Goal: Information Seeking & Learning: Compare options

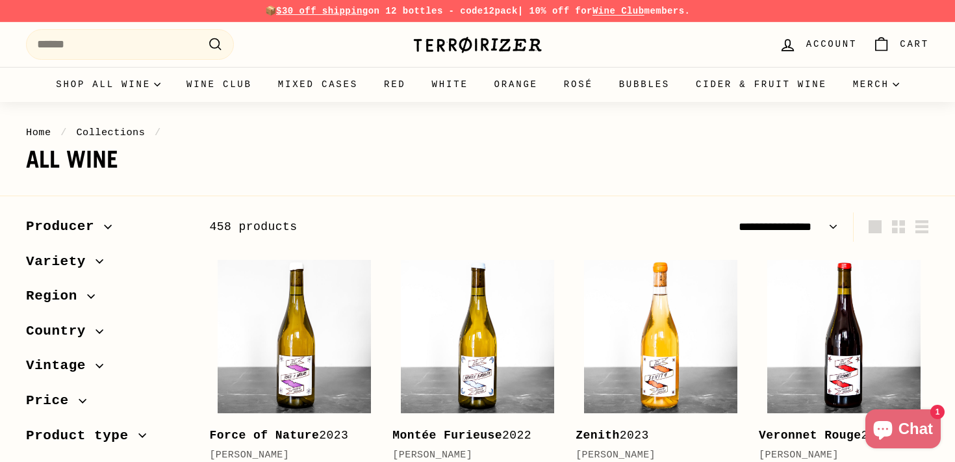
select select "**********"
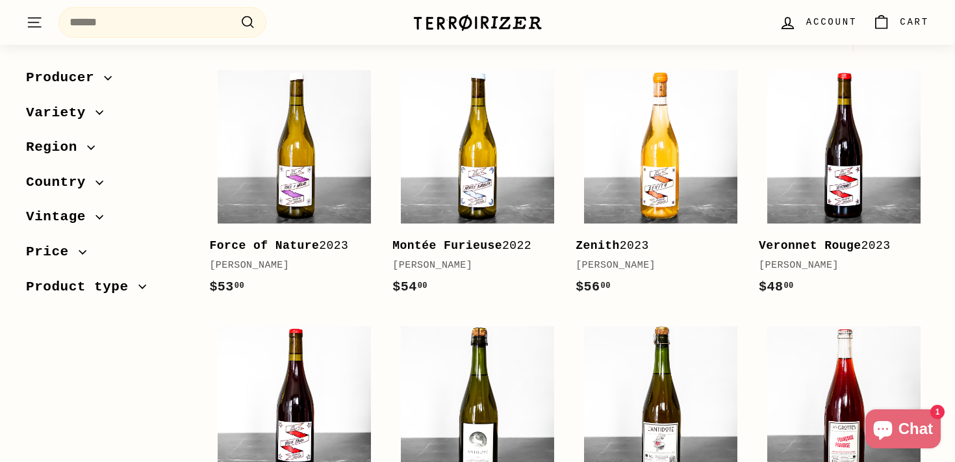
scroll to position [165, 0]
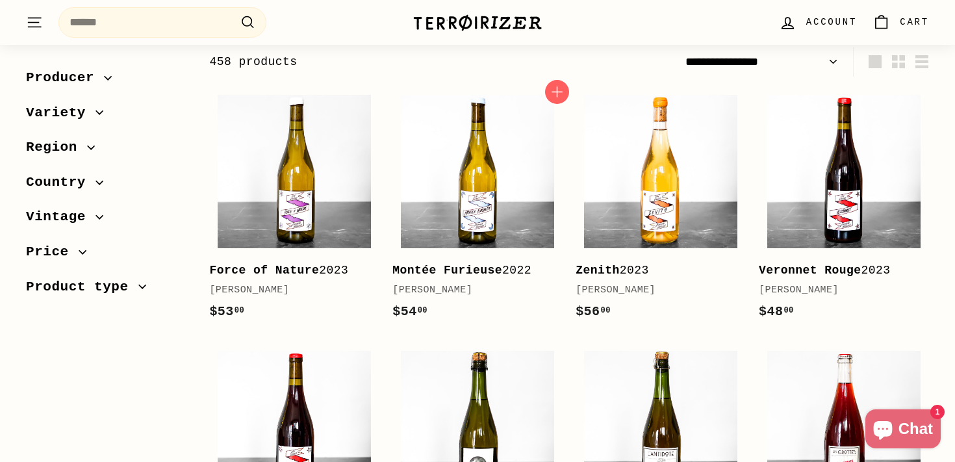
click at [453, 172] on img at bounding box center [477, 171] width 153 height 153
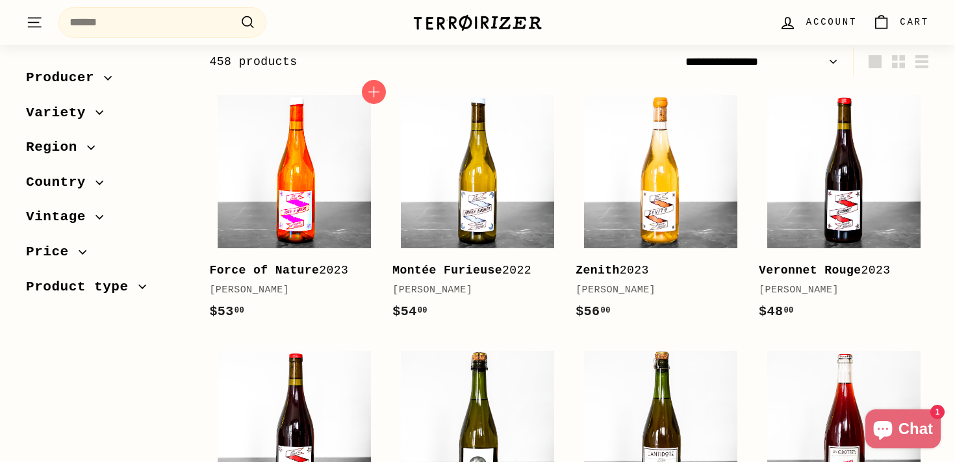
click at [345, 209] on img at bounding box center [294, 171] width 153 height 153
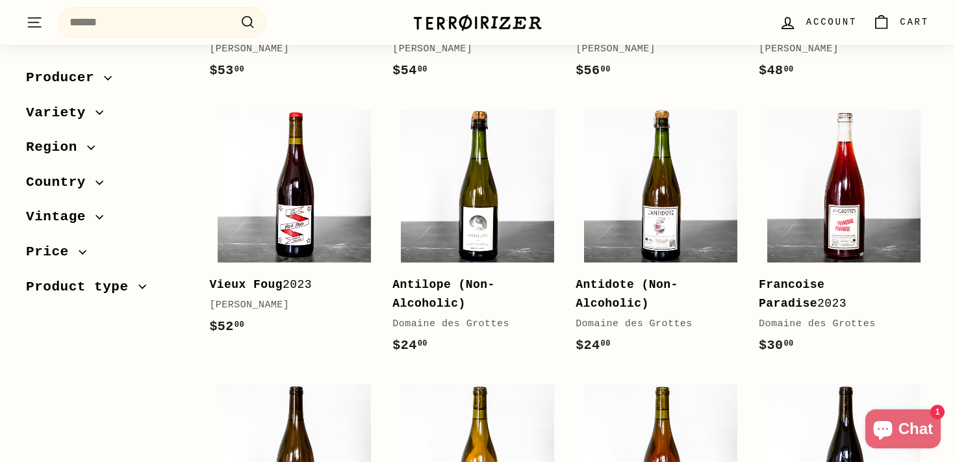
scroll to position [408, 0]
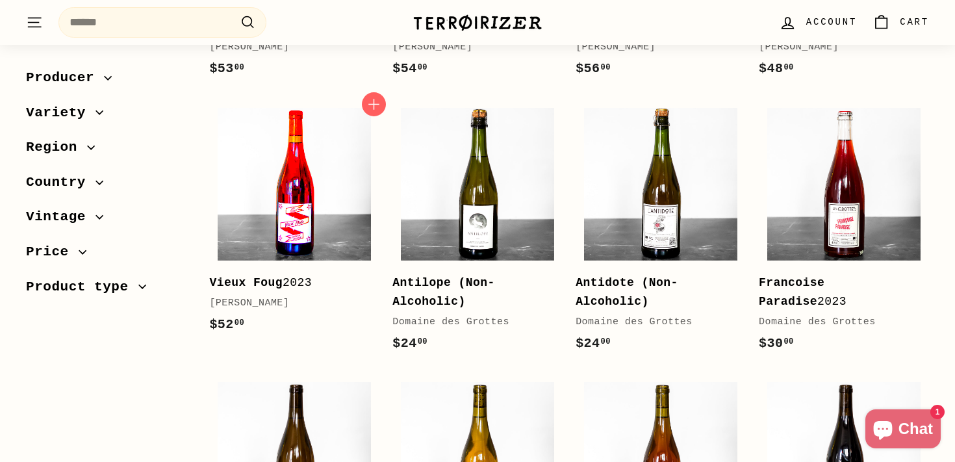
click at [295, 203] on img at bounding box center [294, 184] width 153 height 153
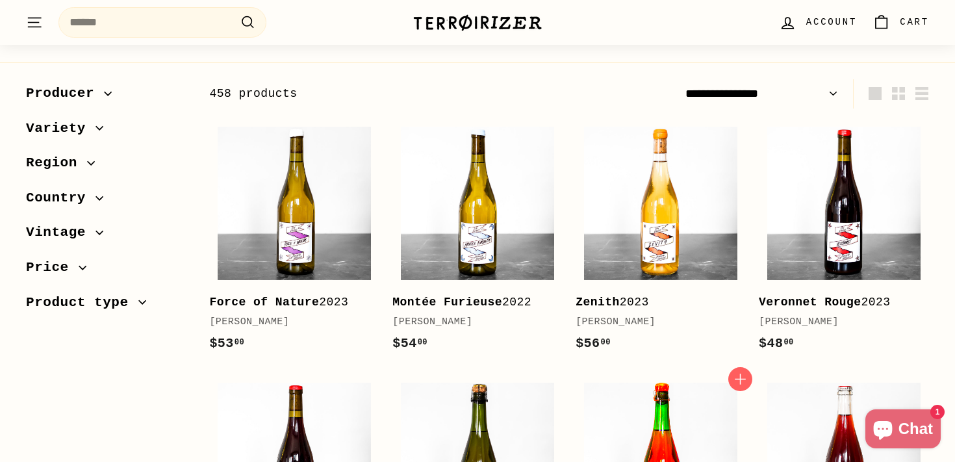
scroll to position [134, 0]
click at [645, 177] on img at bounding box center [660, 202] width 153 height 153
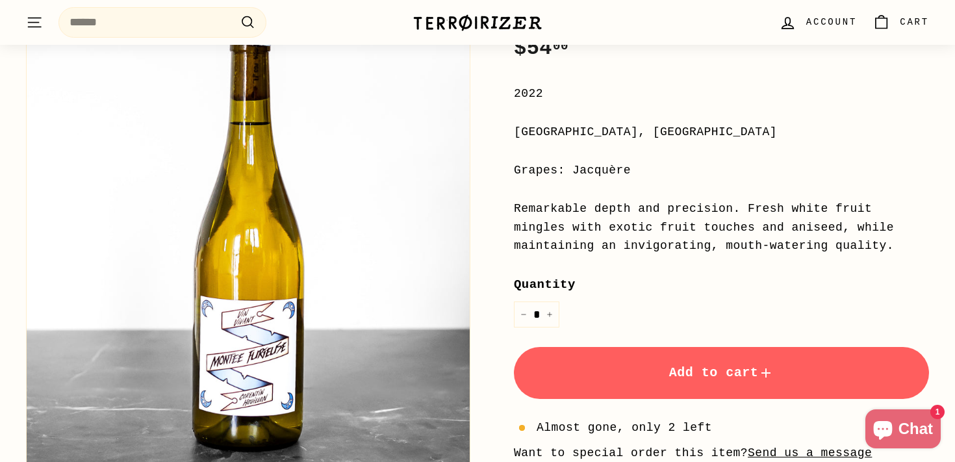
scroll to position [251, 0]
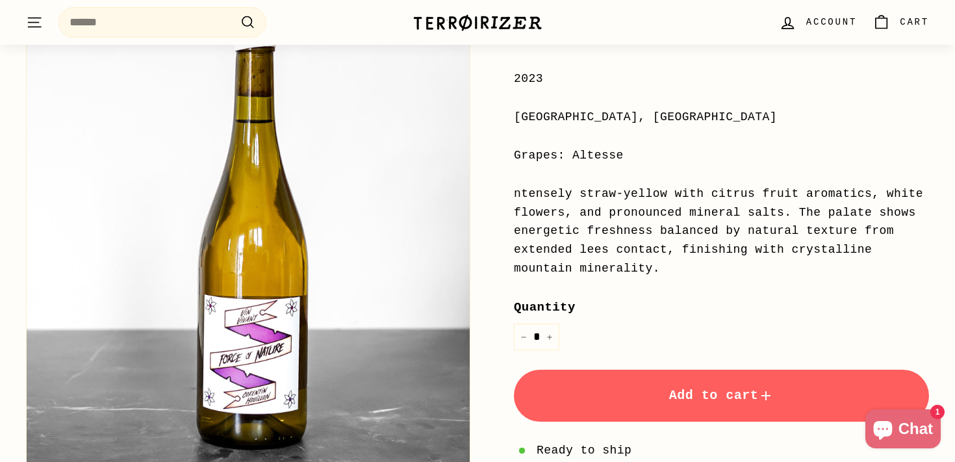
scroll to position [259, 0]
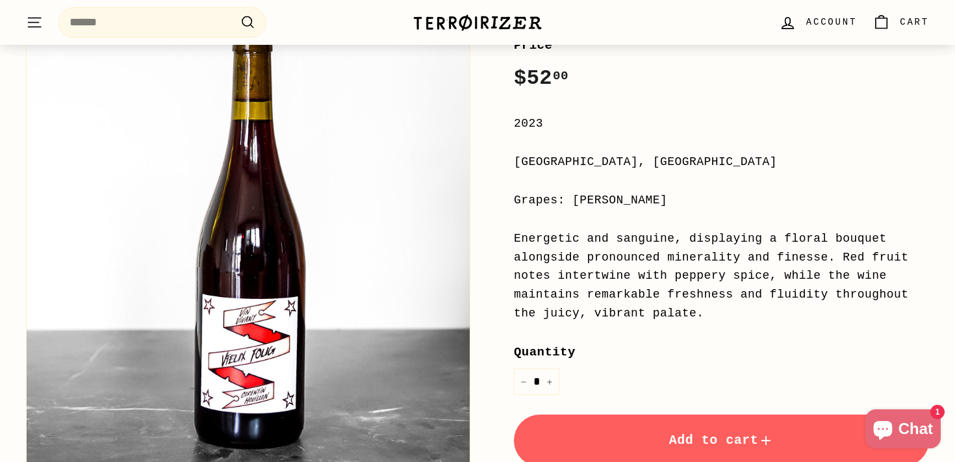
scroll to position [233, 0]
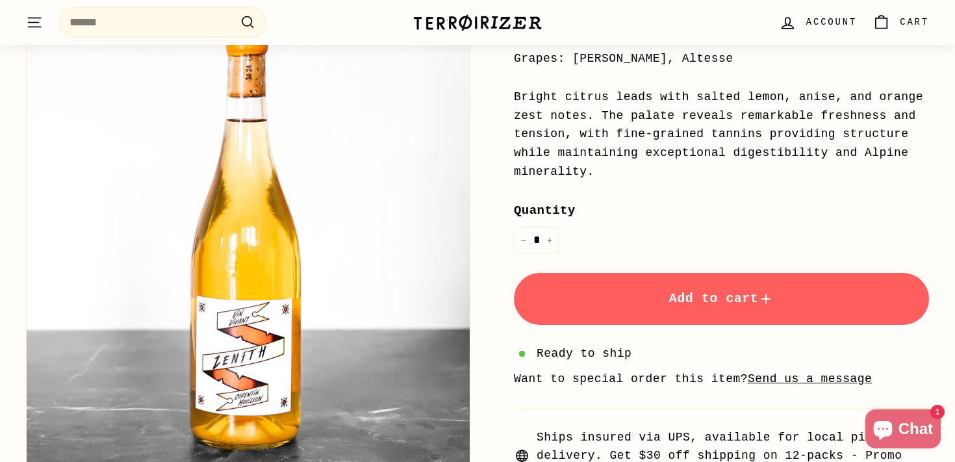
scroll to position [304, 0]
